Goal: Information Seeking & Learning: Find contact information

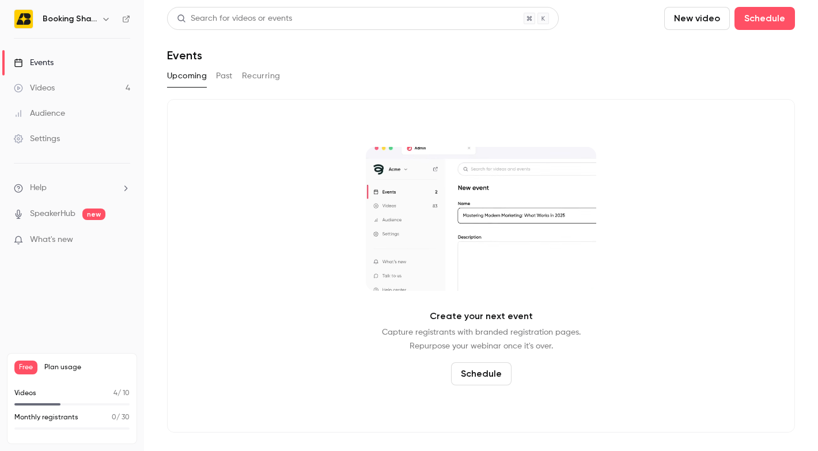
click at [79, 90] on link "Videos 4" at bounding box center [72, 87] width 144 height 25
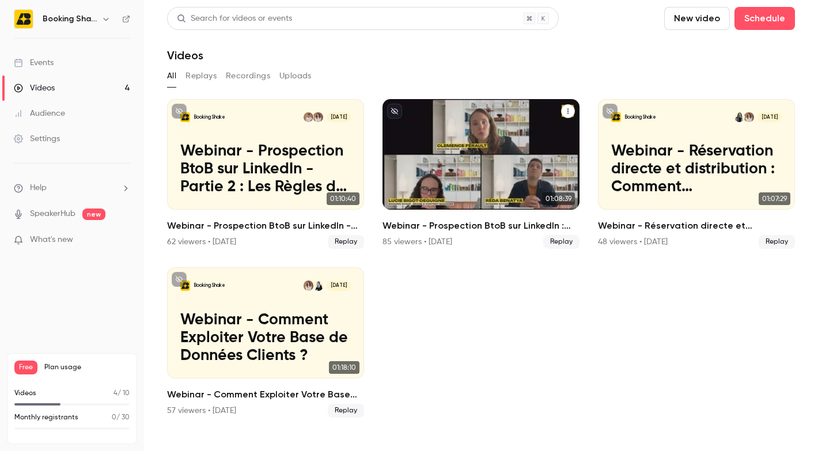
click at [432, 164] on p "Webinar - Prospection BtoB sur LinkedIn : Les Règles du Jeu pour Décrocher des …" at bounding box center [481, 170] width 171 height 54
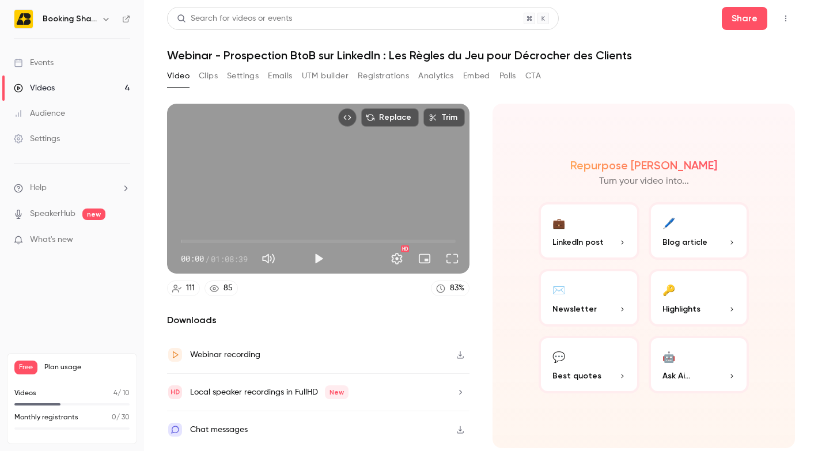
click at [372, 84] on button "Registrations" at bounding box center [383, 76] width 51 height 18
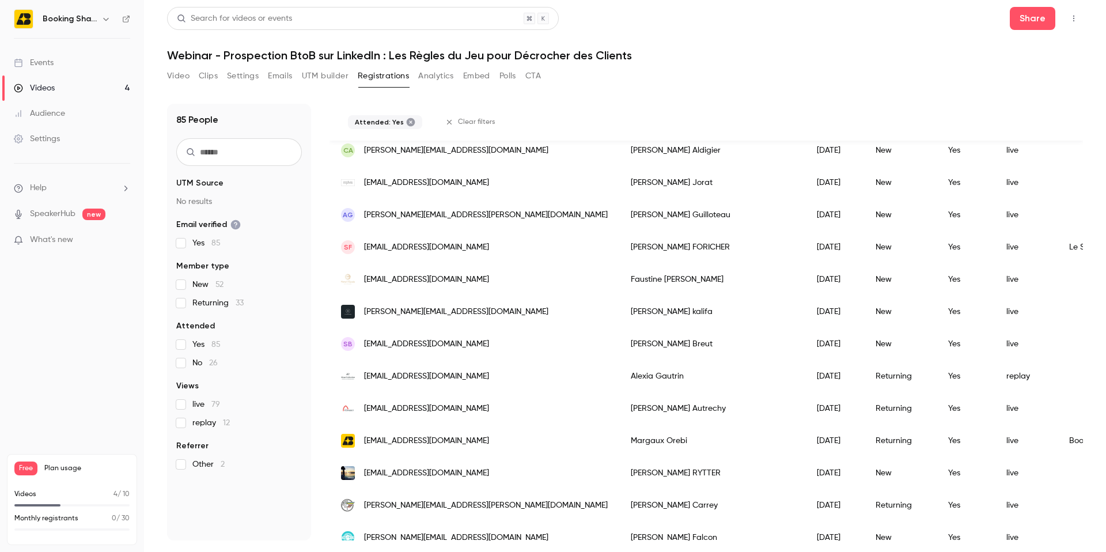
scroll to position [185, 0]
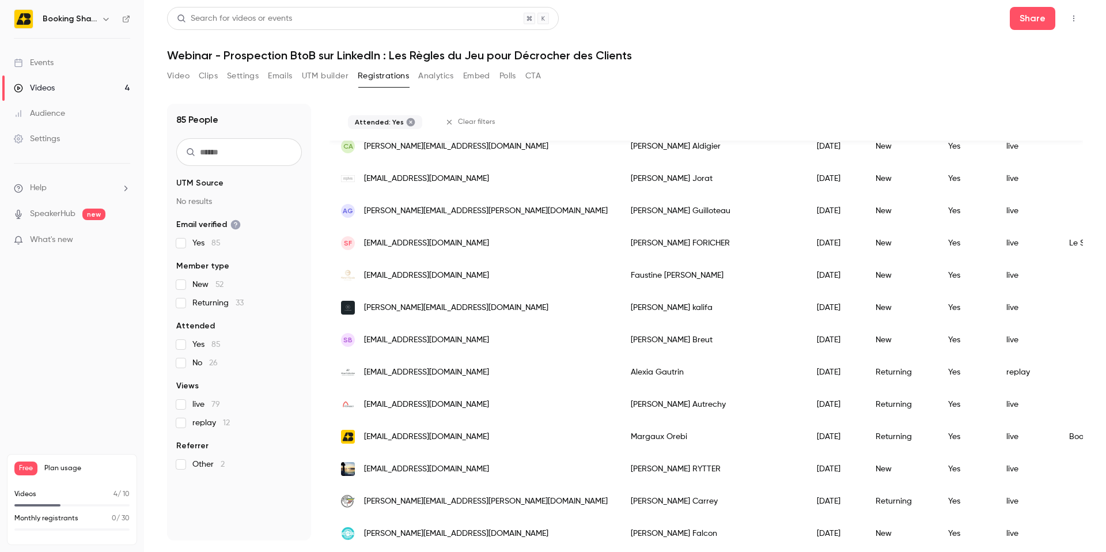
drag, startPoint x: 530, startPoint y: 176, endPoint x: 365, endPoint y: 178, distance: 164.8
click at [365, 178] on div "[EMAIL_ADDRESS][DOMAIN_NAME]" at bounding box center [475, 179] width 290 height 32
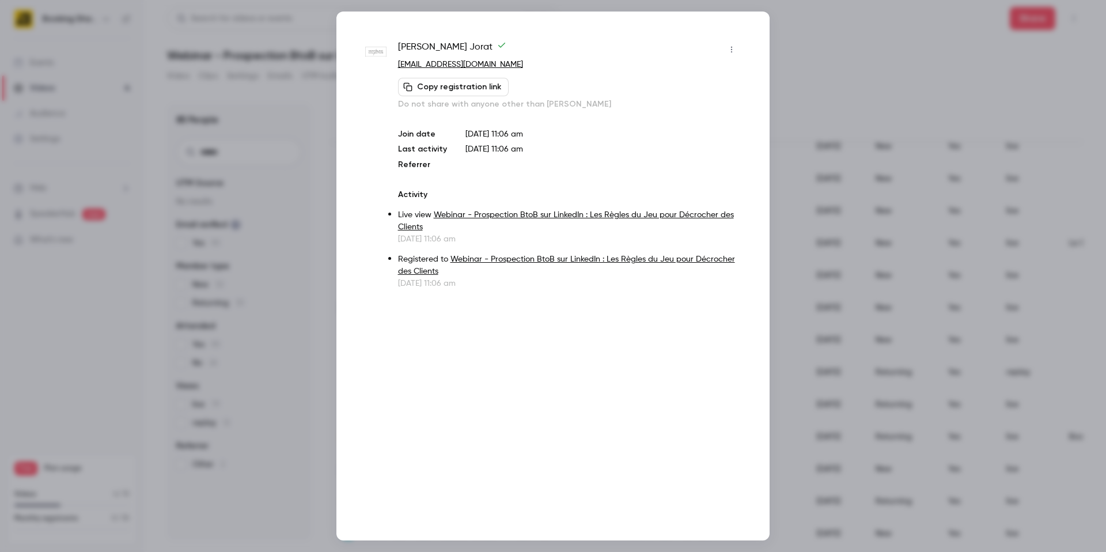
copy span "[EMAIL_ADDRESS][DOMAIN_NAME]"
click at [818, 288] on div at bounding box center [553, 276] width 1106 height 552
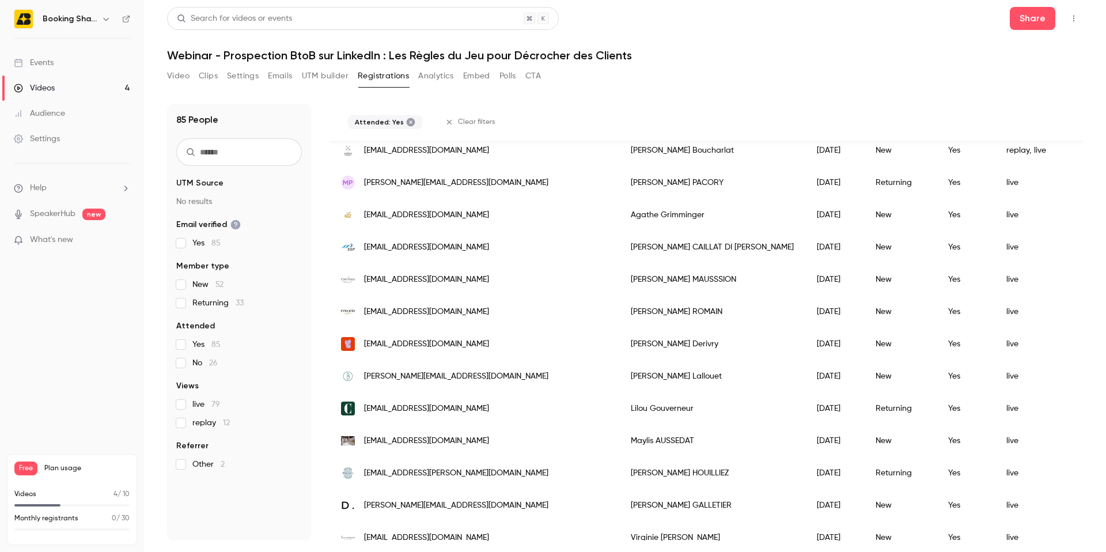
scroll to position [1324, 0]
